Goal: Task Accomplishment & Management: Manage account settings

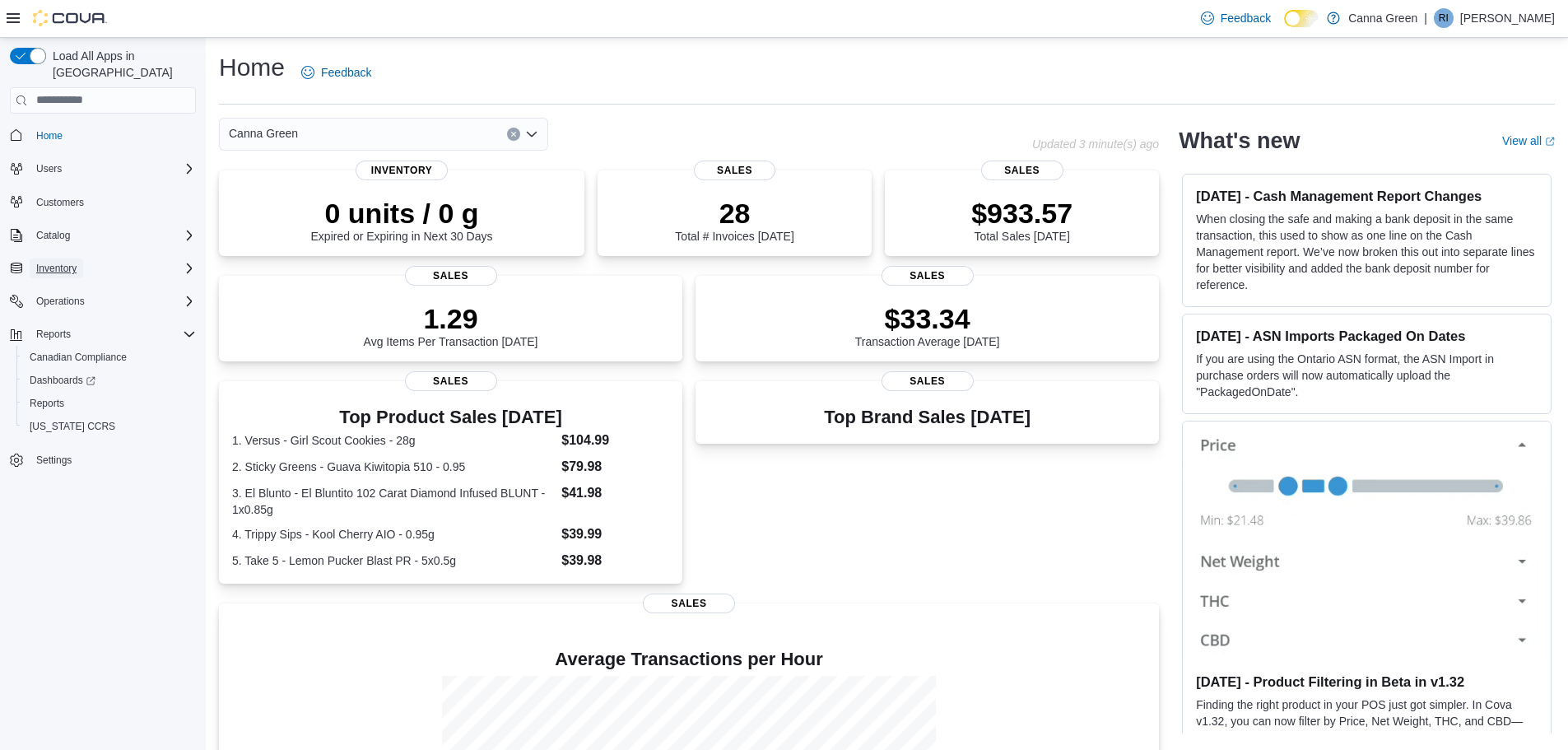
click at [61, 262] on span "Inventory" at bounding box center [55, 268] width 40 height 13
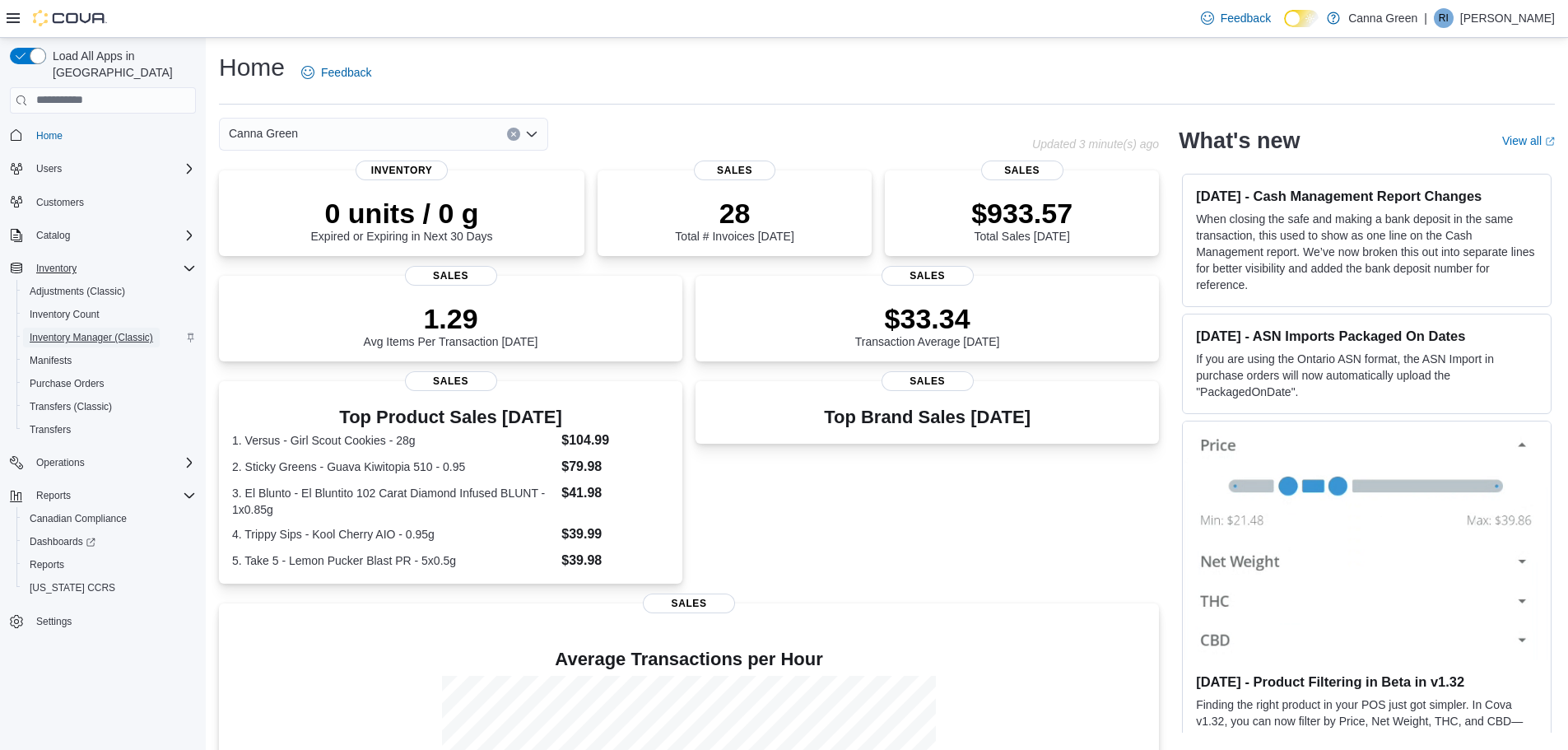
click at [83, 331] on span "Inventory Manager (Classic)" at bounding box center [91, 337] width 124 height 13
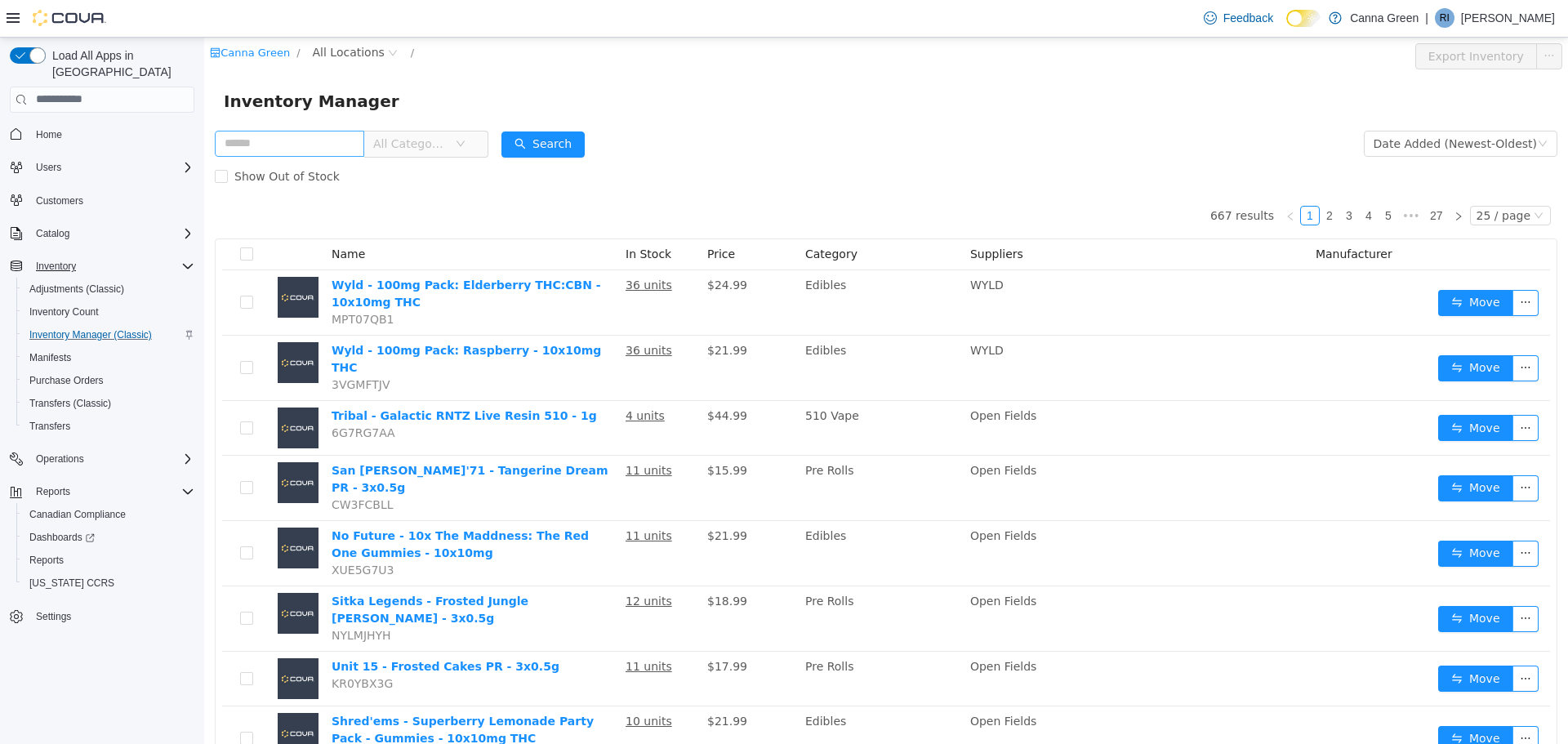
click at [281, 146] on input "text" at bounding box center [289, 143] width 150 height 26
type input "****"
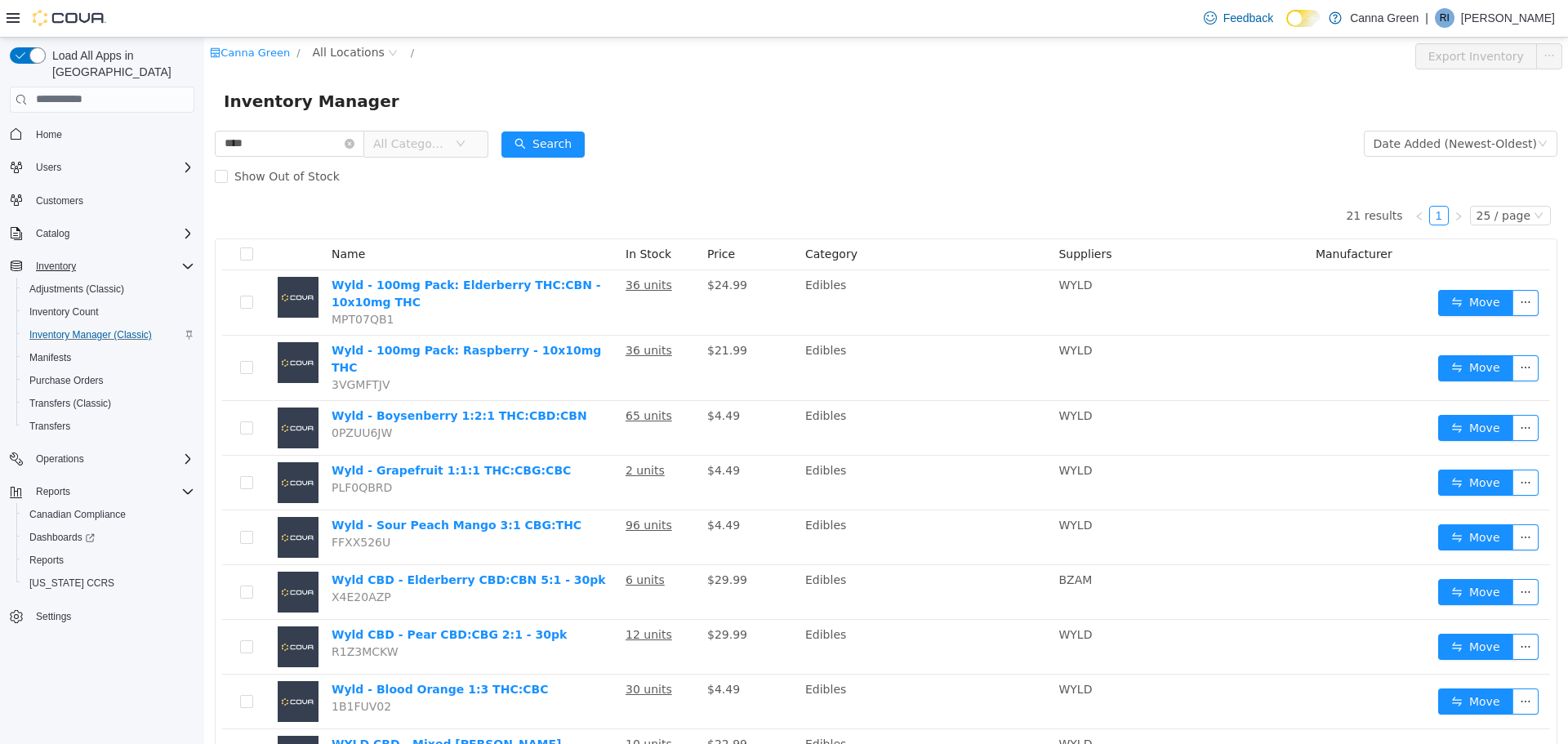
click at [904, 71] on div "Canna Green / All Locations / Export Inventory" at bounding box center [885, 55] width 1364 height 37
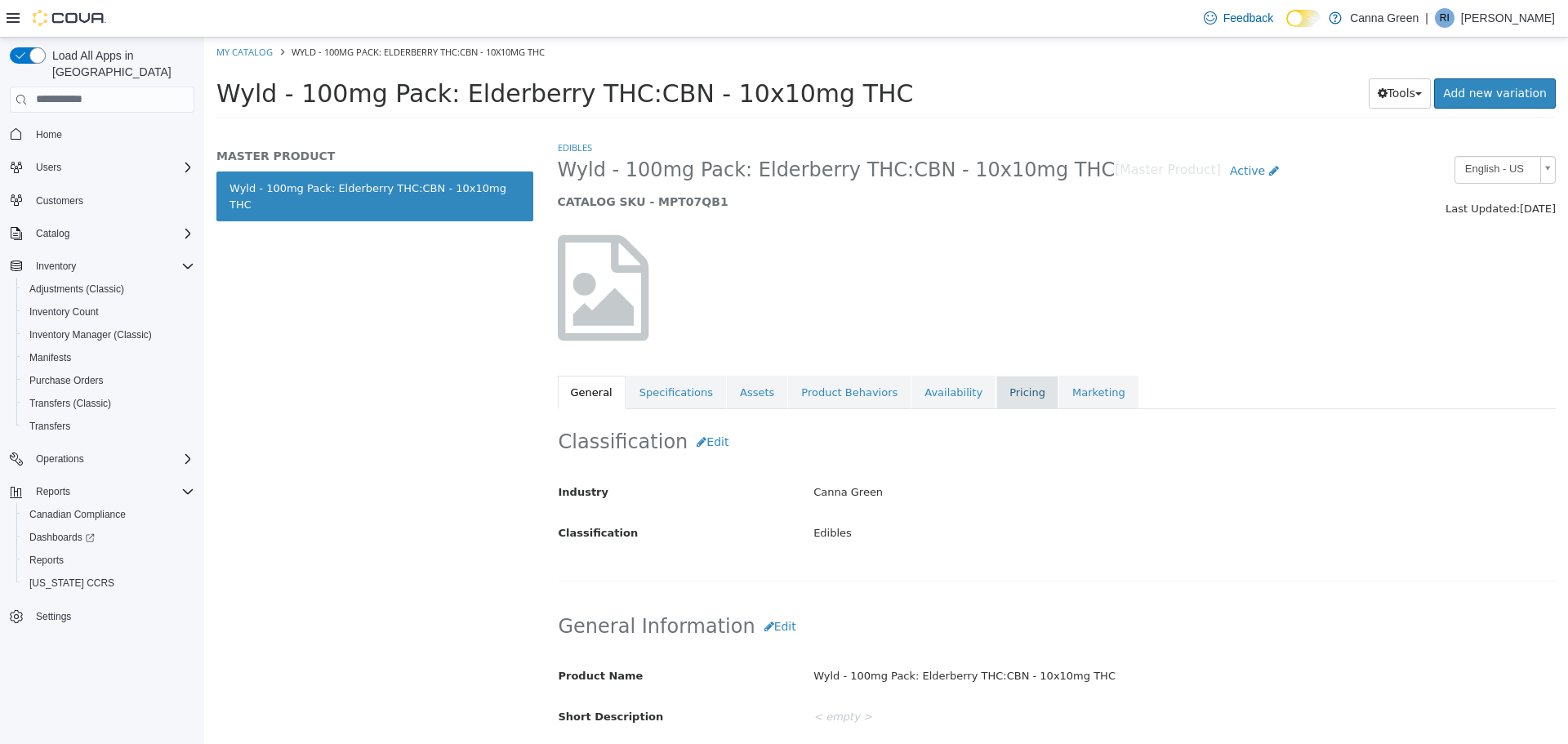
click at [996, 381] on link "Pricing" at bounding box center [1027, 391] width 62 height 35
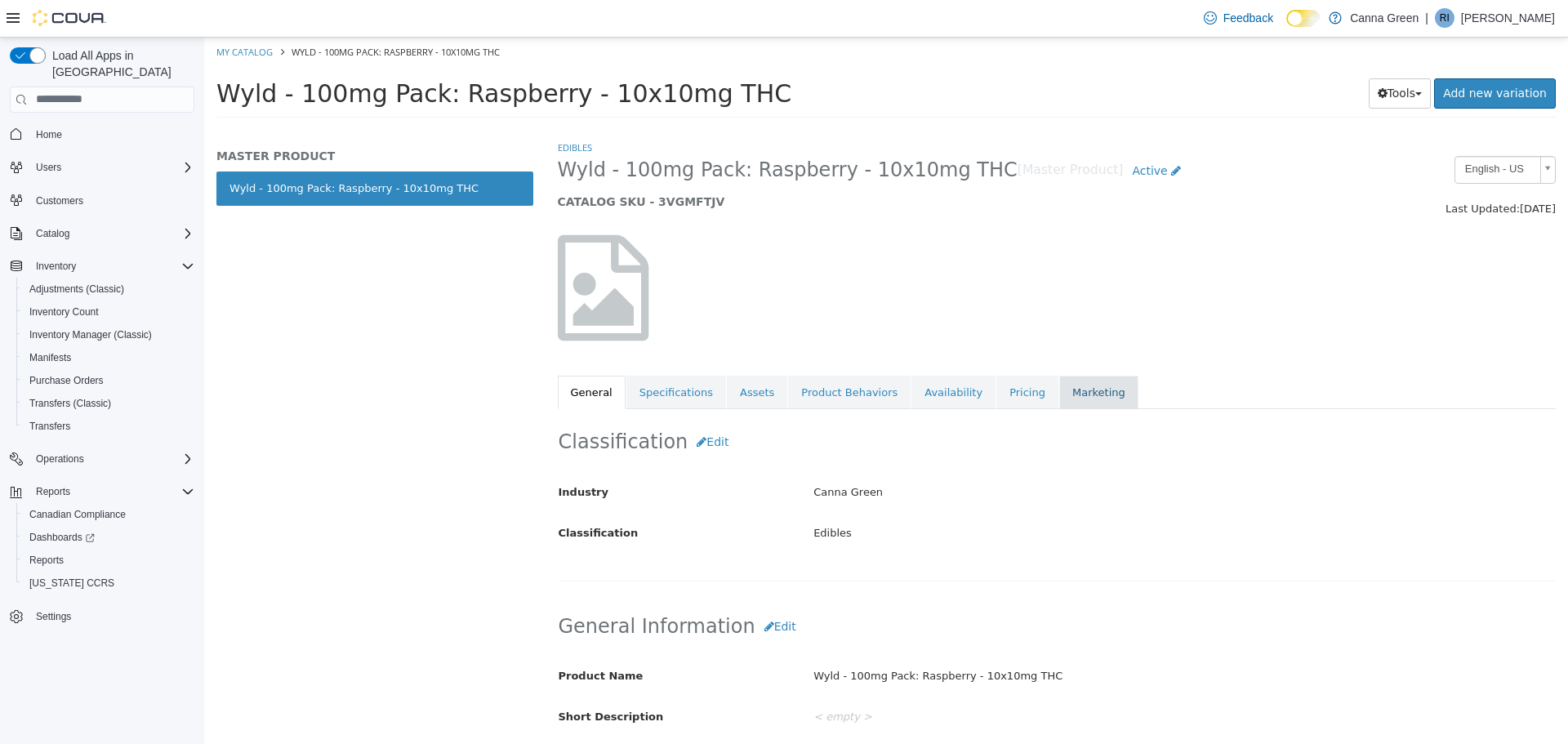
click at [1060, 390] on link "Marketing" at bounding box center [1099, 391] width 79 height 35
click at [996, 391] on link "Pricing" at bounding box center [1027, 391] width 62 height 35
